Goal: Information Seeking & Learning: Check status

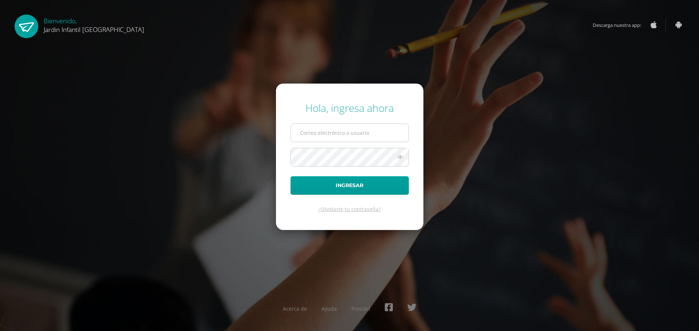
click at [373, 136] on input "text" at bounding box center [350, 133] width 118 height 18
type input "bherrarte23@gmail.com"
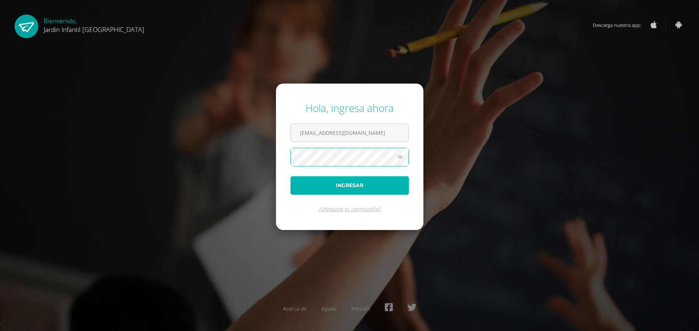
click at [347, 183] on button "Ingresar" at bounding box center [349, 185] width 118 height 19
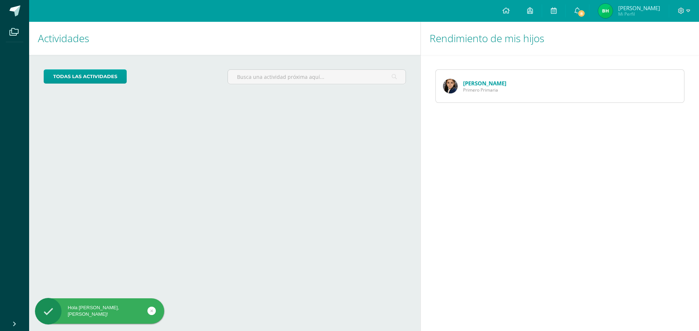
click at [451, 83] on img at bounding box center [450, 86] width 15 height 15
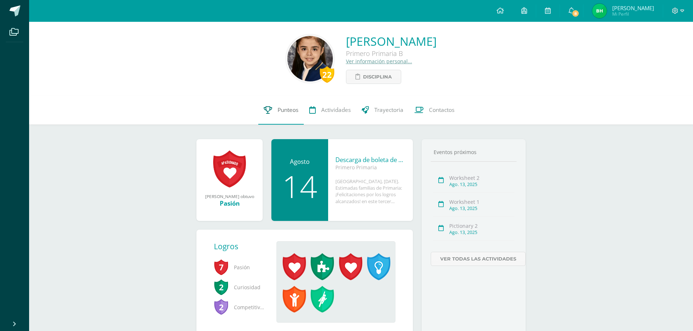
click at [291, 110] on span "Punteos" at bounding box center [288, 110] width 21 height 8
click at [470, 187] on div "Ago. 13, 2025" at bounding box center [481, 185] width 65 height 6
click at [465, 209] on div "Ago. 13, 2025" at bounding box center [481, 209] width 65 height 6
click at [469, 235] on div "Ago. 13, 2025" at bounding box center [481, 233] width 65 height 6
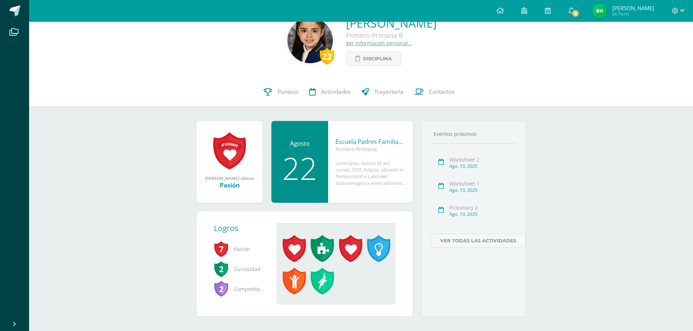
scroll to position [27, 0]
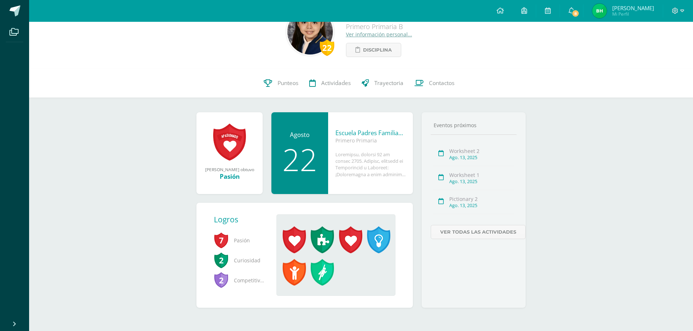
click at [388, 175] on div at bounding box center [370, 164] width 70 height 27
click at [374, 166] on div at bounding box center [370, 164] width 70 height 27
click at [234, 141] on link at bounding box center [229, 142] width 33 height 38
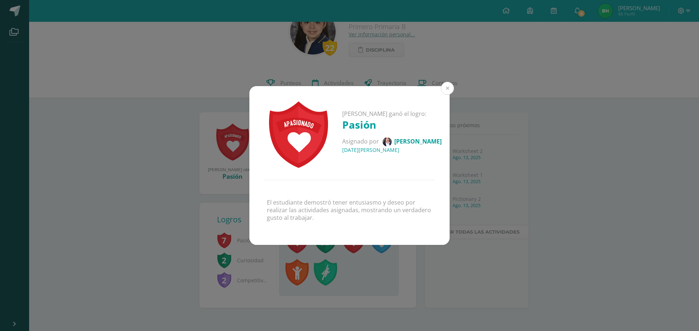
click at [449, 89] on button at bounding box center [447, 88] width 13 height 13
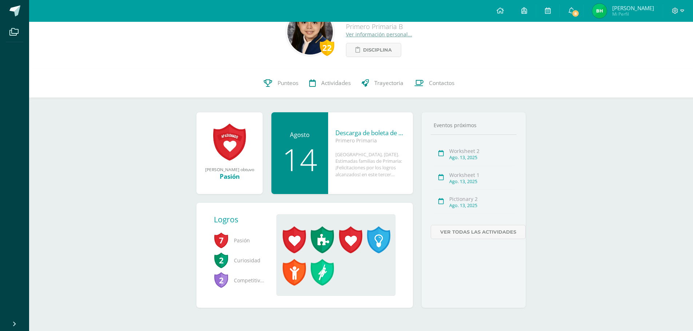
click at [359, 136] on div "Descarga de boleta de calificaciones primaria 2025" at bounding box center [370, 133] width 70 height 8
click at [387, 130] on div "Descarga de boleta de calificaciones primaria 2025" at bounding box center [370, 133] width 70 height 8
click at [222, 240] on span "7" at bounding box center [221, 240] width 15 height 17
click at [239, 242] on span "Pasión" at bounding box center [239, 241] width 51 height 20
click at [327, 239] on span at bounding box center [322, 240] width 23 height 27
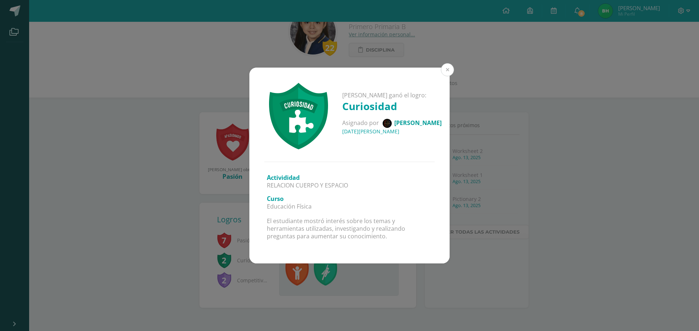
click at [449, 67] on button at bounding box center [447, 69] width 13 height 13
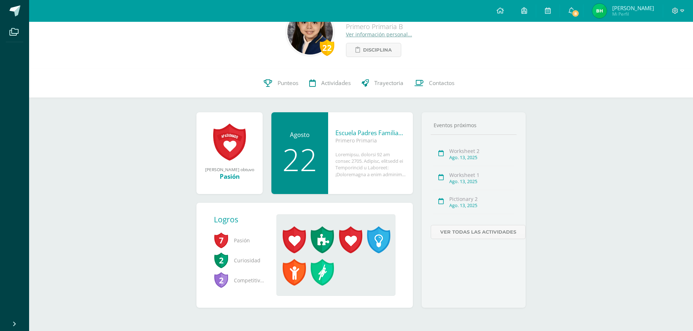
click at [350, 238] on span at bounding box center [350, 240] width 23 height 27
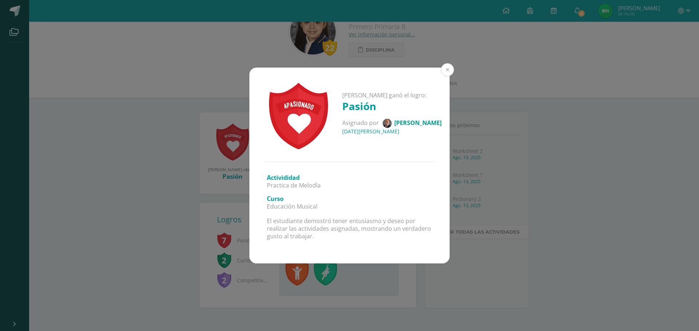
click at [448, 68] on button at bounding box center [447, 69] width 13 height 13
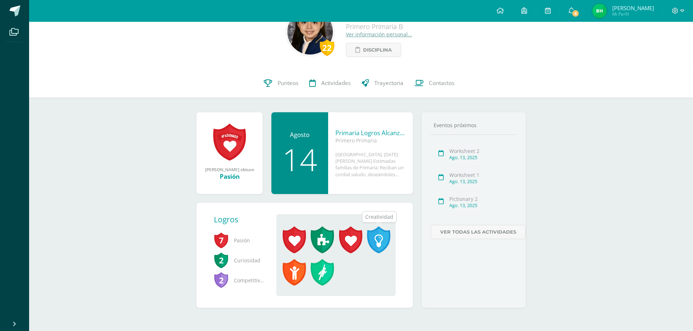
click at [378, 239] on span at bounding box center [378, 240] width 23 height 27
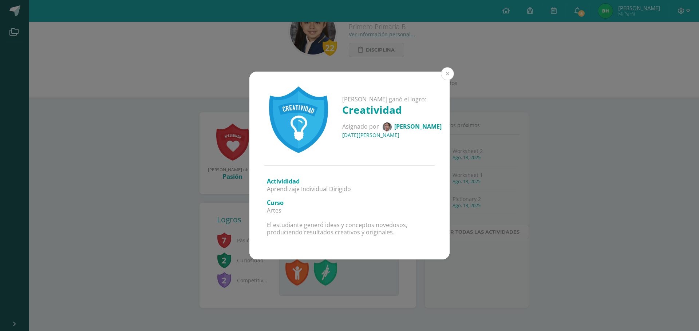
click at [449, 71] on button at bounding box center [447, 73] width 13 height 13
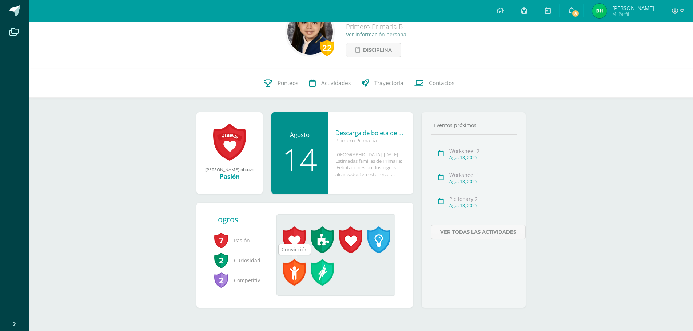
click at [293, 270] on span at bounding box center [294, 272] width 23 height 27
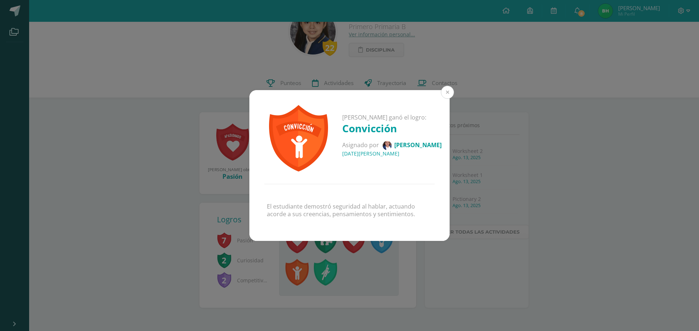
click at [446, 92] on button at bounding box center [447, 92] width 13 height 13
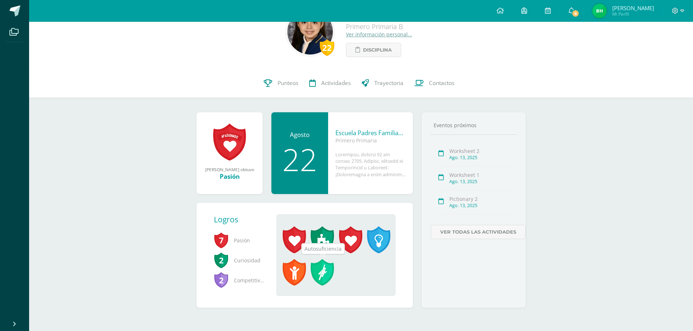
click at [322, 273] on span at bounding box center [322, 272] width 23 height 27
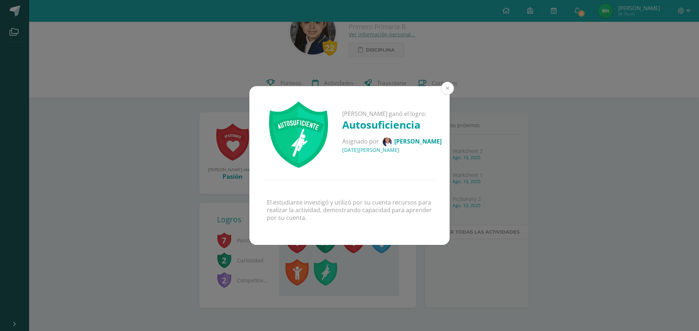
click at [447, 87] on button at bounding box center [447, 88] width 13 height 13
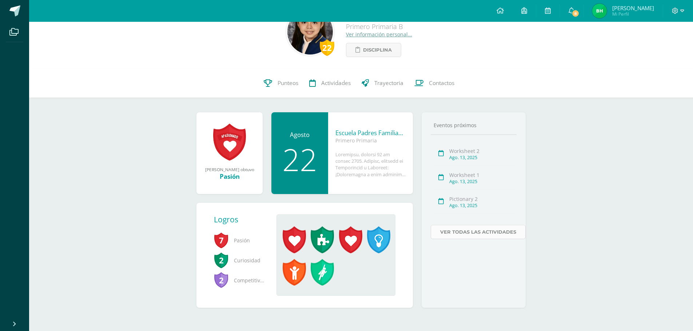
click at [461, 232] on link "Ver todas las actividades" at bounding box center [478, 232] width 95 height 14
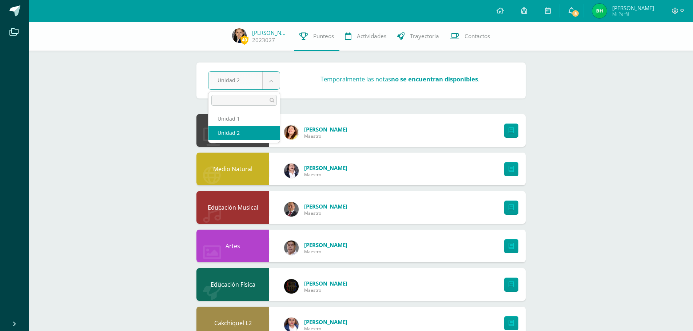
click at [270, 80] on body "Archivos Cerrar panel Configuración Cerrar sesión Brenda Elizabeth Mi Perfil 8 …" at bounding box center [346, 273] width 693 height 547
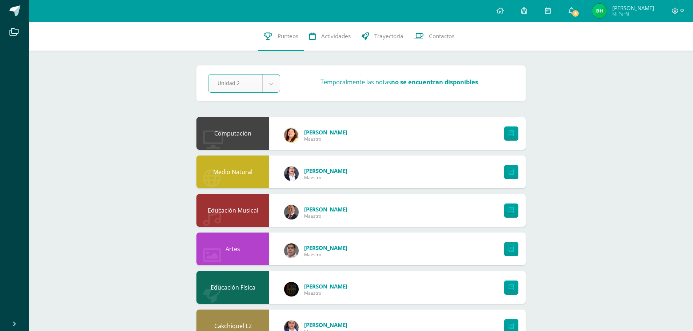
click at [235, 84] on body "Archivos Cerrar panel Configuración Cerrar sesión Brenda Elizabeth Mi Perfil 8 …" at bounding box center [346, 275] width 693 height 550
click at [272, 80] on body "Archivos Cerrar panel Configuración Cerrar sesión Brenda Elizabeth Mi Perfil 8 …" at bounding box center [346, 275] width 693 height 550
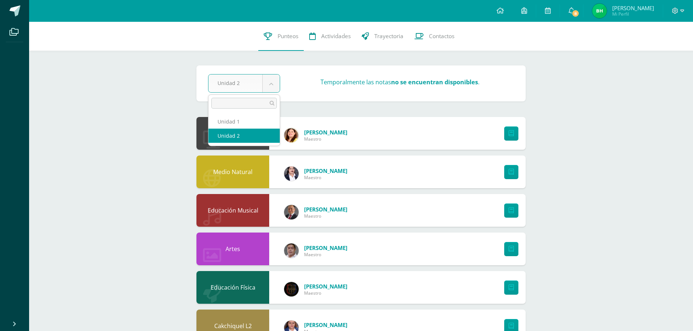
click at [202, 24] on body "Archivos Cerrar panel Configuración Cerrar sesión Brenda Elizabeth Mi Perfil 8 …" at bounding box center [346, 275] width 693 height 550
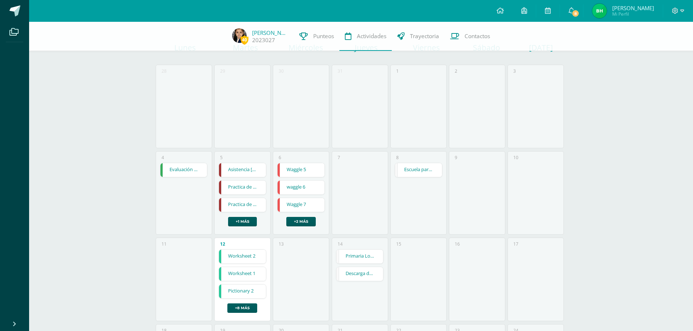
scroll to position [73, 0]
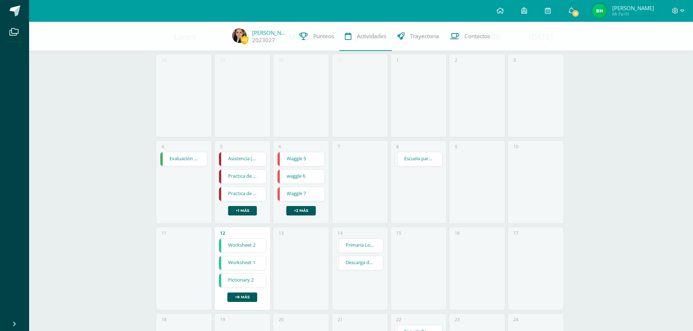
click at [245, 193] on link "Practica de Himno Nacional" at bounding box center [242, 194] width 47 height 14
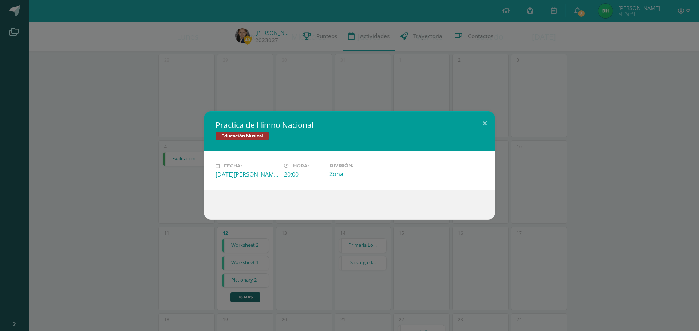
click at [339, 176] on div "Zona" at bounding box center [360, 174] width 63 height 8
click at [484, 123] on button at bounding box center [484, 123] width 21 height 25
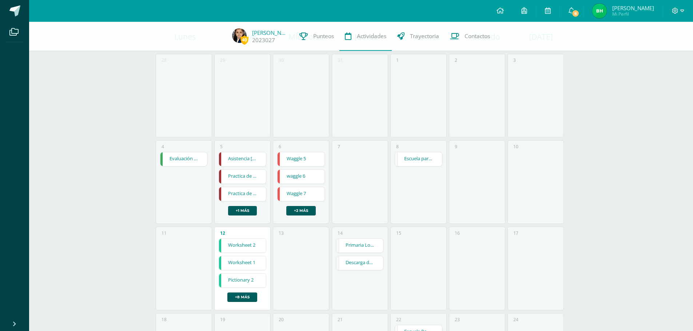
click at [248, 176] on link "Practica de Melodía" at bounding box center [242, 177] width 47 height 14
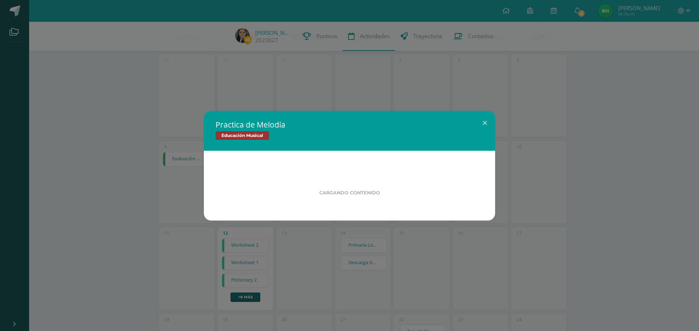
click at [248, 176] on div "Cargando contenido" at bounding box center [349, 184] width 244 height 21
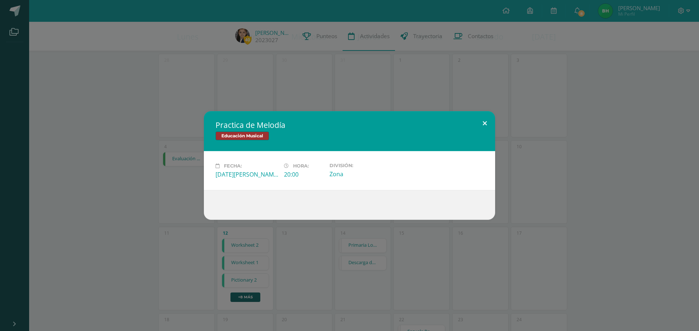
click at [483, 122] on button at bounding box center [484, 123] width 21 height 25
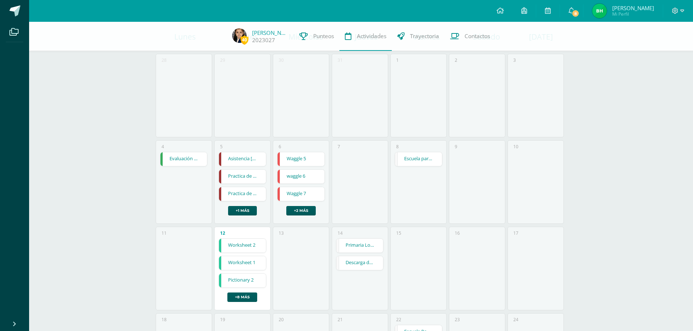
click at [244, 162] on link "Asistencia de Flauta" at bounding box center [242, 159] width 47 height 14
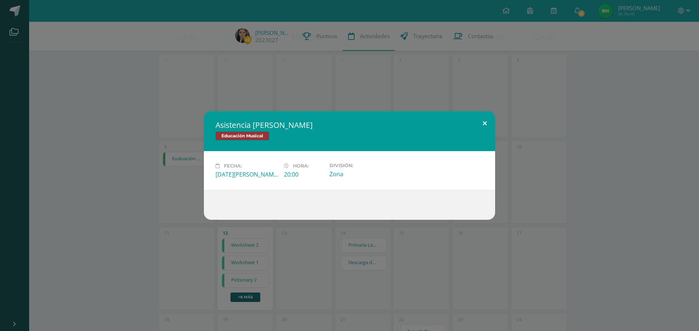
click at [485, 120] on button at bounding box center [484, 123] width 21 height 25
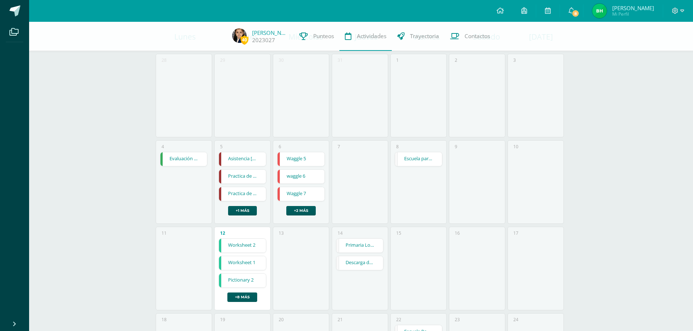
click at [358, 263] on link "Descarga de boleta de calificaciones primaria 2025" at bounding box center [360, 263] width 47 height 14
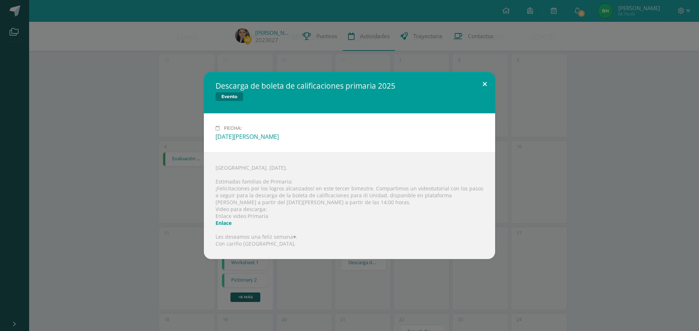
click at [481, 87] on button at bounding box center [484, 84] width 21 height 25
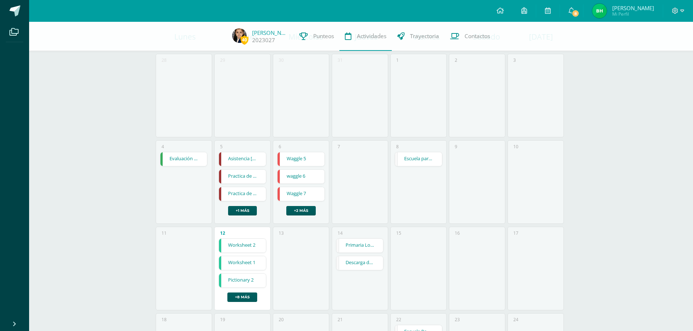
click at [360, 244] on link "Primaria Logros Alcanzados III Unidad 2025" at bounding box center [360, 246] width 47 height 14
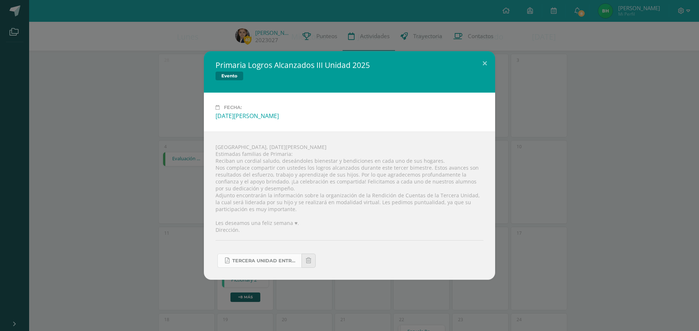
click at [257, 259] on span "Tercera Unidad Entrega de Notas 2025 Primaria.pdf" at bounding box center [264, 261] width 65 height 6
click at [486, 60] on button at bounding box center [484, 63] width 21 height 25
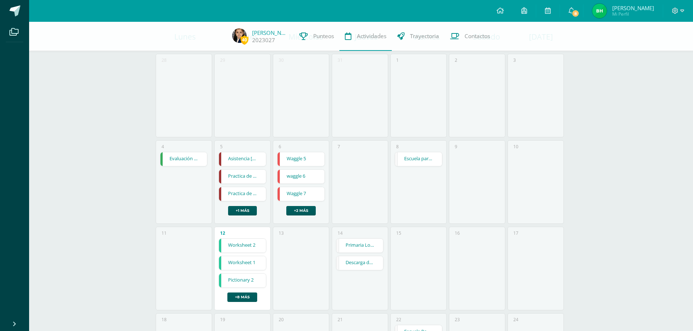
click at [421, 158] on link "Escuela para Padres Familias con Liderazgo Los Alamos 2025" at bounding box center [418, 159] width 47 height 14
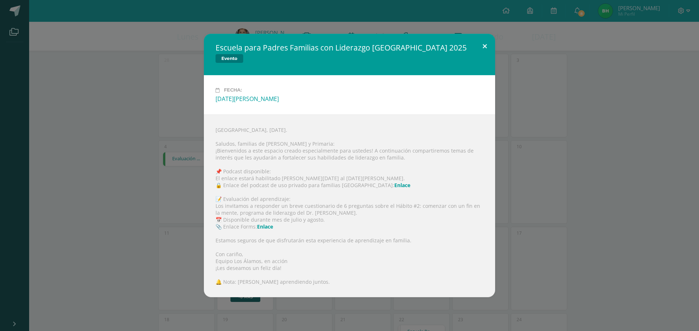
click at [485, 46] on button at bounding box center [484, 46] width 21 height 25
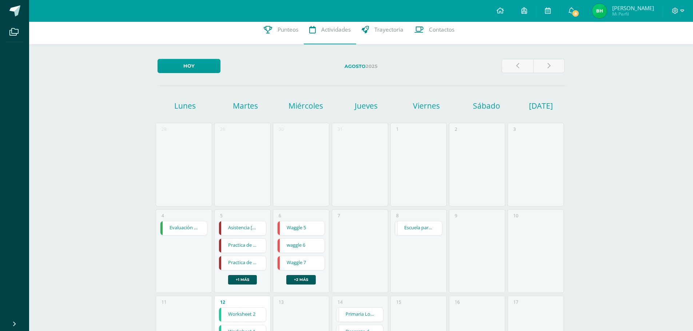
scroll to position [0, 0]
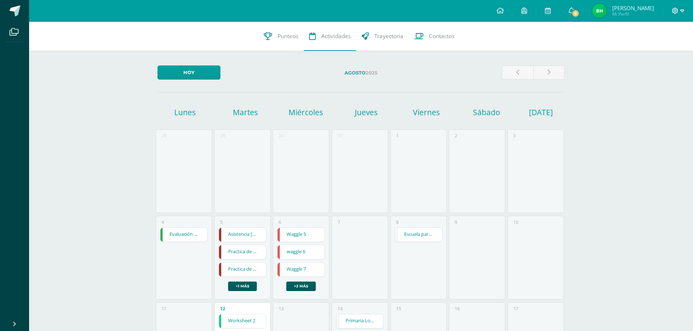
click at [683, 12] on icon at bounding box center [682, 11] width 4 height 7
click at [671, 48] on span "Cerrar sesión" at bounding box center [659, 49] width 33 height 7
